Goal: Find specific page/section: Find specific page/section

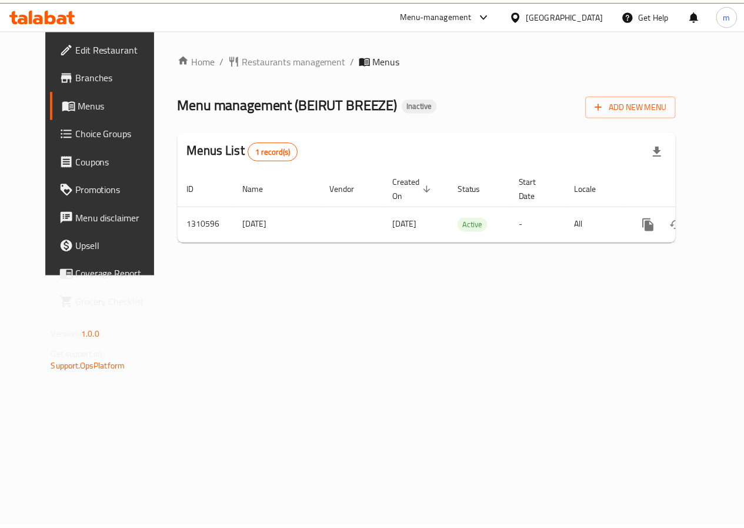
scroll to position [0, 4]
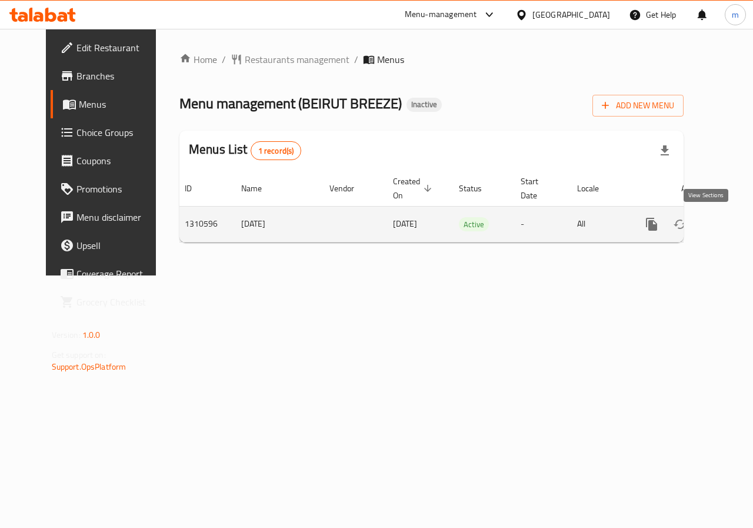
click at [729, 222] on icon "enhanced table" at bounding box center [736, 224] width 14 height 14
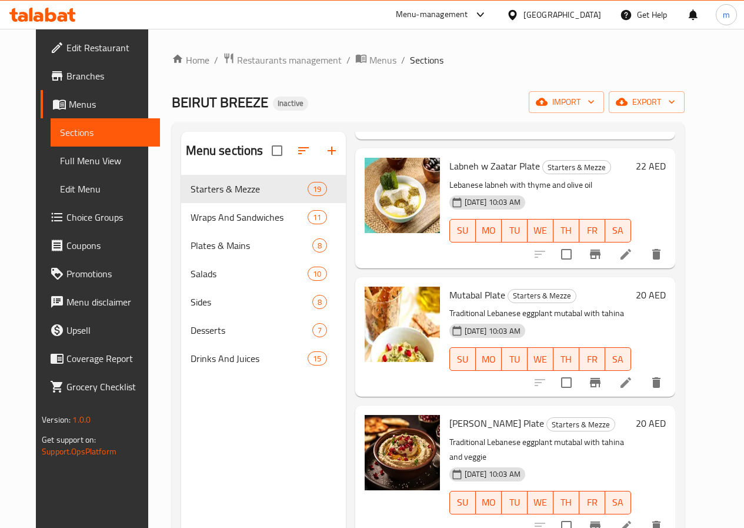
scroll to position [470, 0]
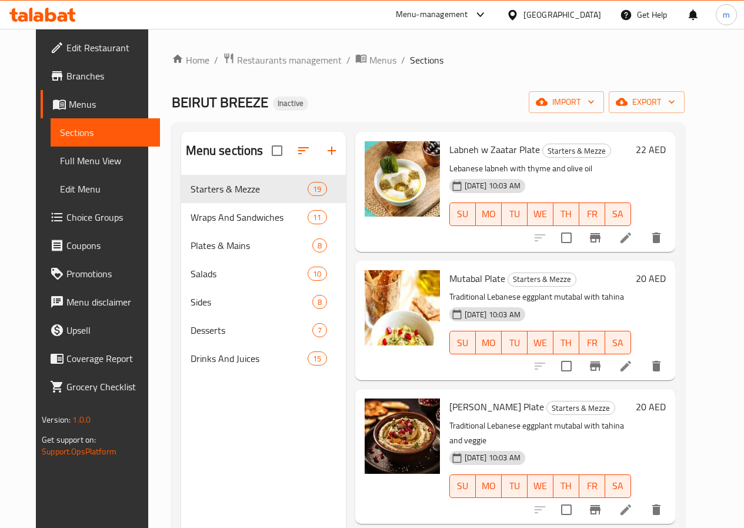
click at [66, 79] on span "Branches" at bounding box center [108, 76] width 84 height 14
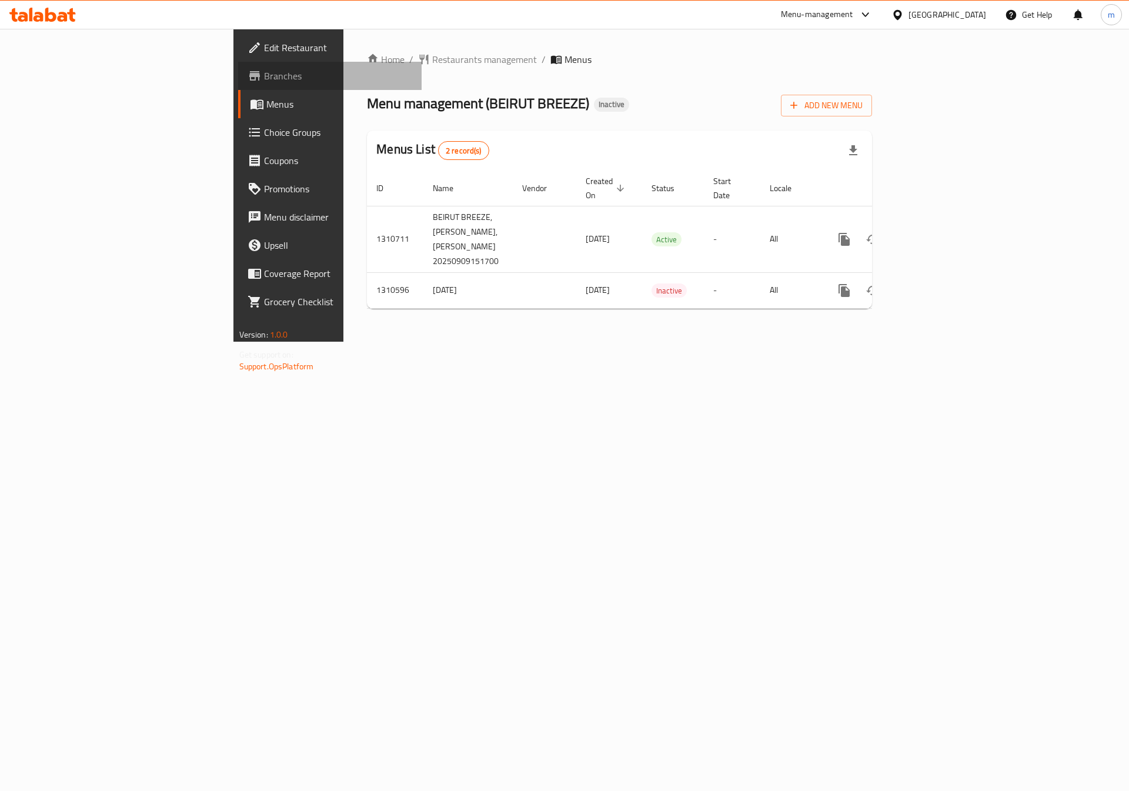
click at [264, 76] on span "Branches" at bounding box center [338, 76] width 149 height 14
